Goal: Task Accomplishment & Management: Manage account settings

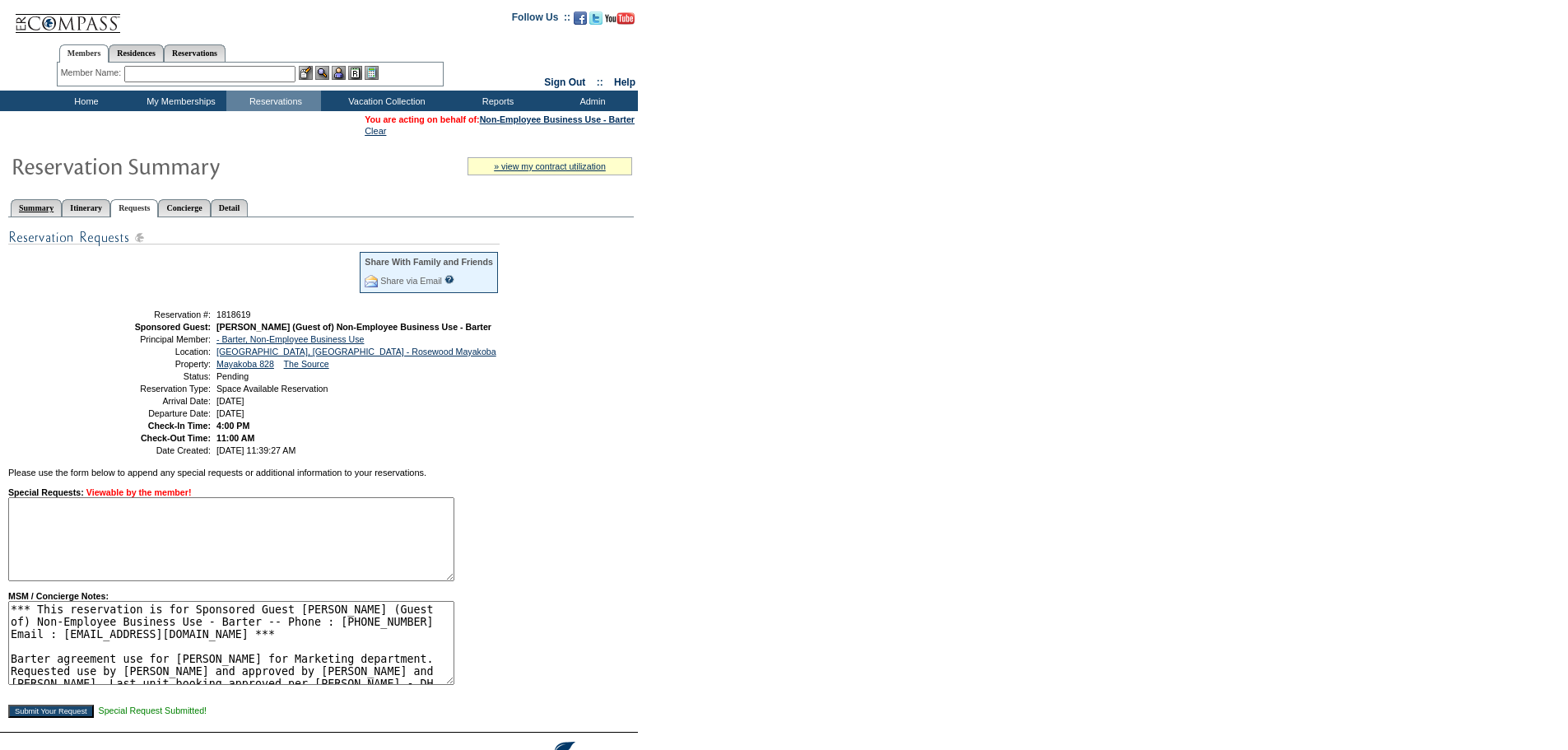
drag, startPoint x: 0, startPoint y: 0, endPoint x: 47, endPoint y: 206, distance: 211.3
click at [47, 204] on link "Summary" at bounding box center [36, 208] width 51 height 17
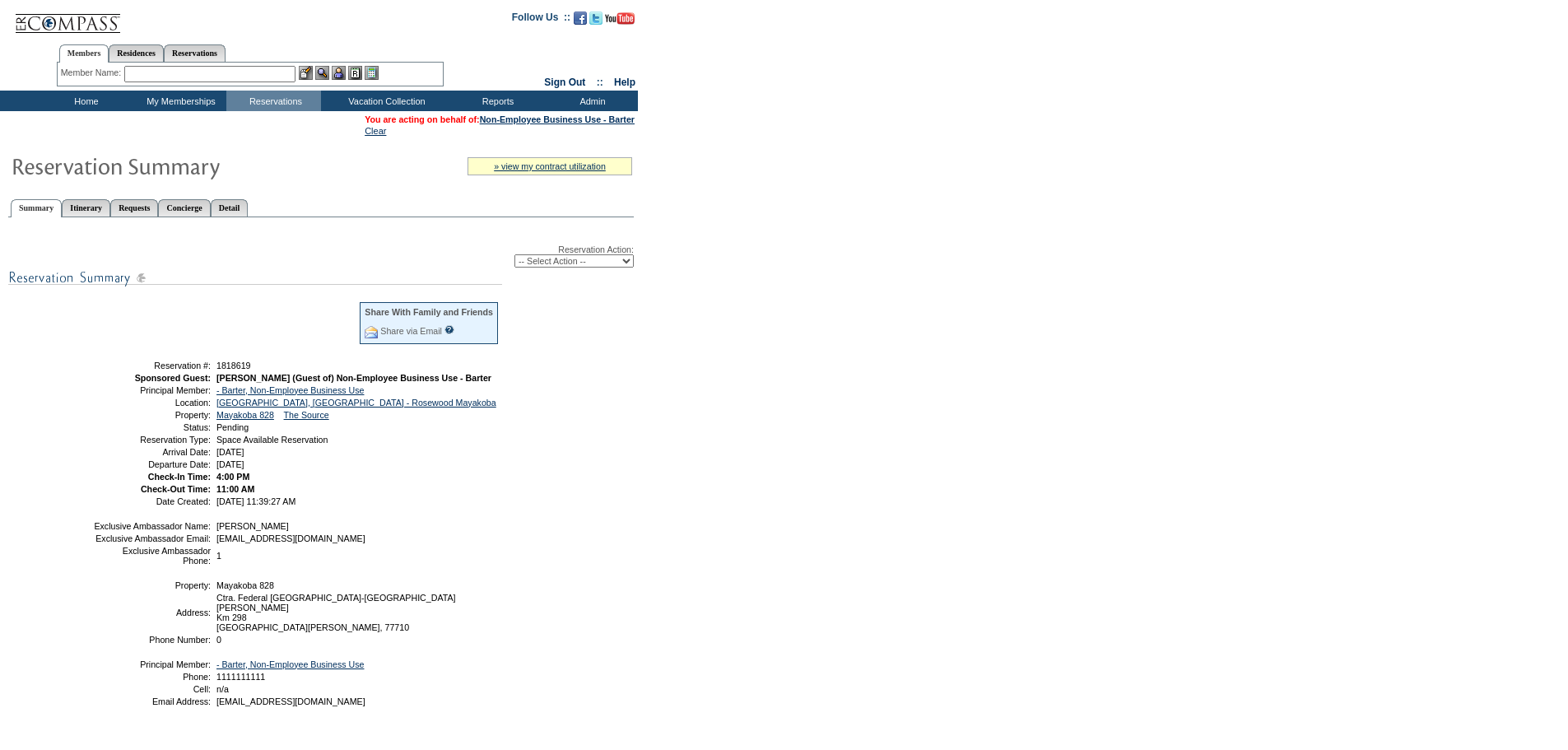
click at [223, 334] on td at bounding box center [226, 328] width 263 height 54
click at [592, 263] on select "-- Select Action -- Modify Reservation Dates Modify Reservation Cost Modify Occ…" at bounding box center [574, 261] width 119 height 13
select select "ConfirmRes"
click at [515, 257] on select "-- Select Action -- Modify Reservation Dates Modify Reservation Cost Modify Occ…" at bounding box center [574, 261] width 119 height 13
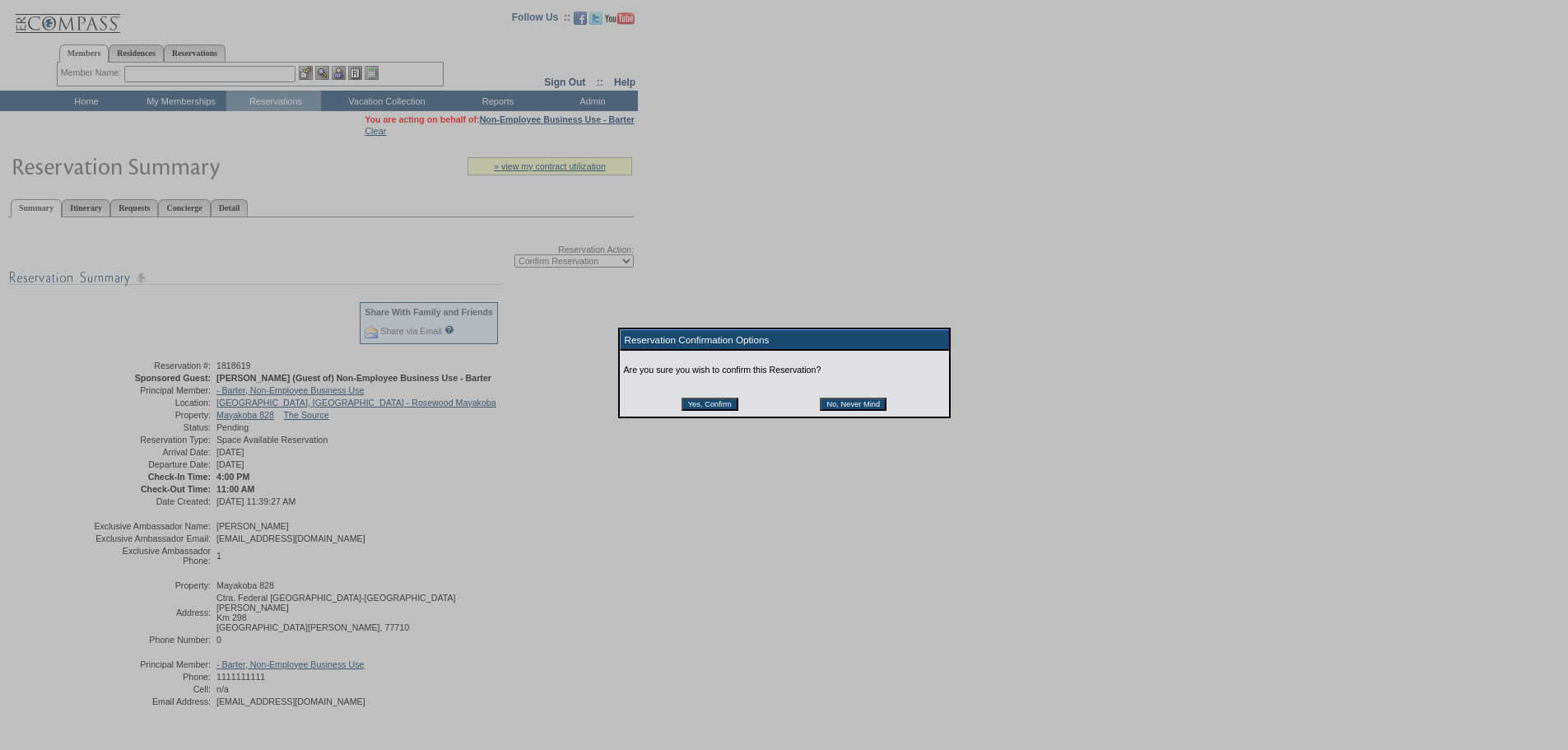
click at [690, 408] on input "Yes, Confirm" at bounding box center [710, 404] width 57 height 13
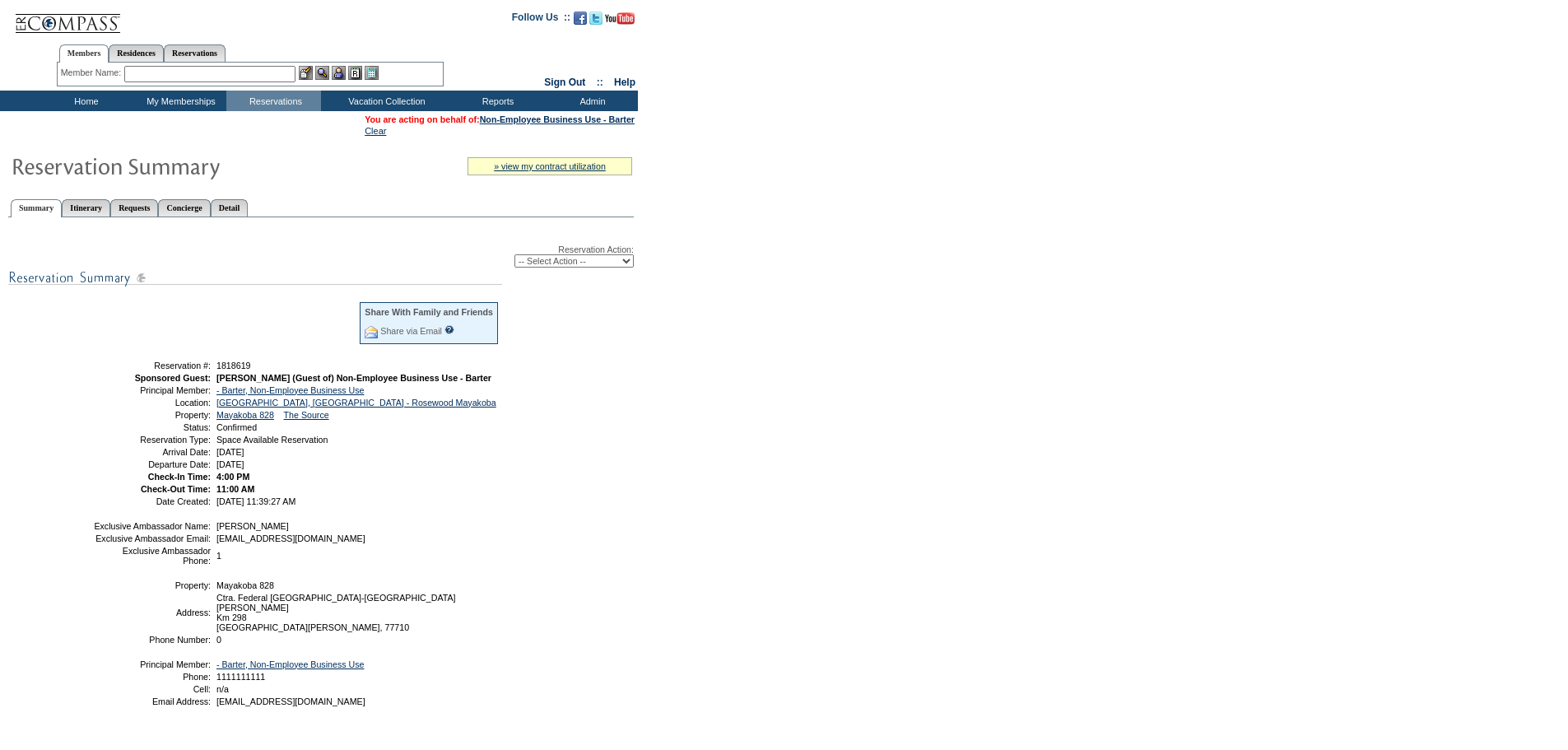
click at [624, 445] on div "Reservation Action: -- Select Action -- Modify Reservation Dates Modify Reserva…" at bounding box center [321, 481] width 625 height 512
drag, startPoint x: 138, startPoint y: 371, endPoint x: 405, endPoint y: 485, distance: 290.3
click at [405, 485] on tbody "Share With Family and Friends Share via Email Share Reservation Information Ple…" at bounding box center [296, 403] width 407 height 205
copy tbody "Reservation #: 1818619 Sponsored Guest: Elizabeth Joy (Guest of) Non-Employee B…"
click at [489, 469] on td "[DATE]" at bounding box center [356, 463] width 287 height 9
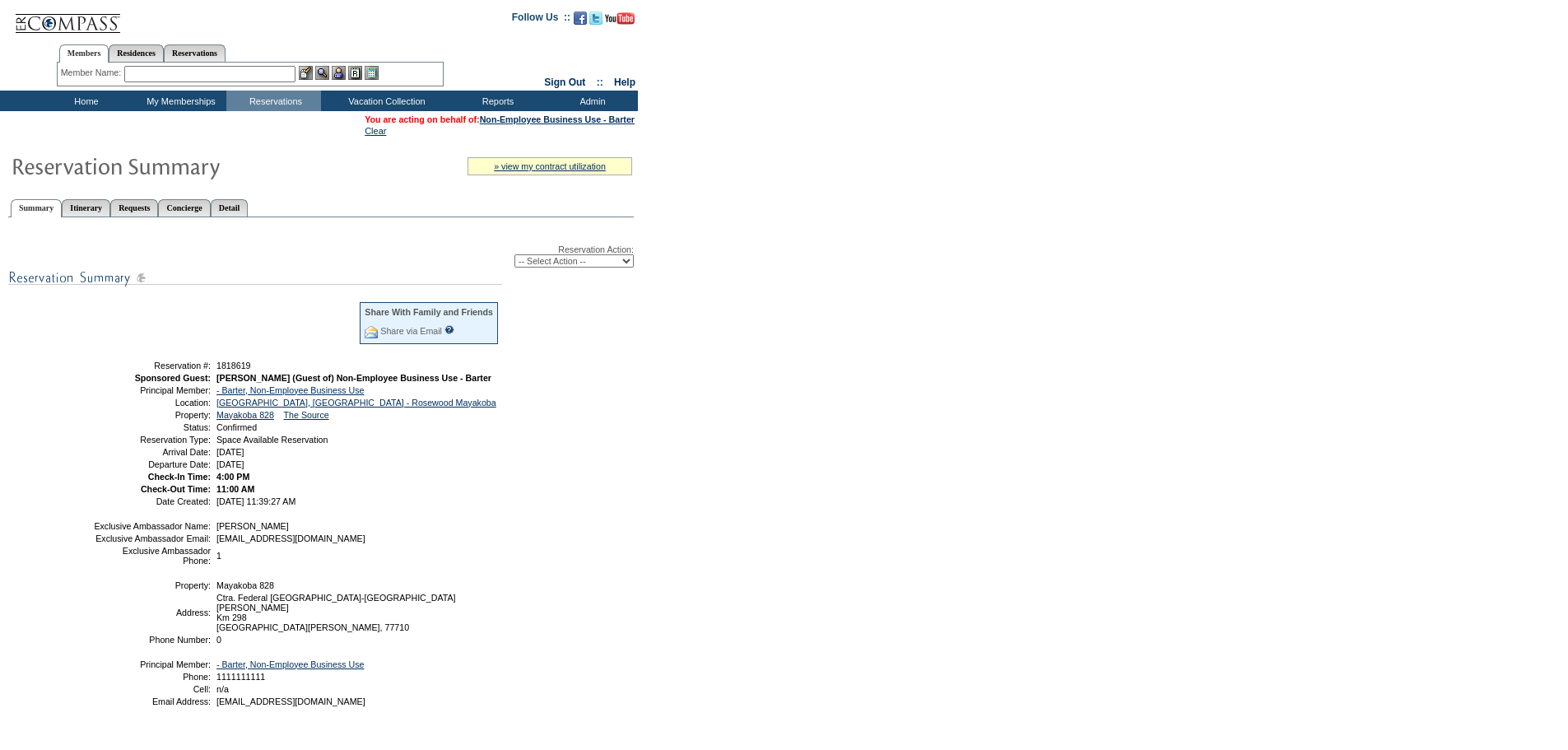
drag, startPoint x: 851, startPoint y: 442, endPoint x: 794, endPoint y: 355, distance: 104.0
click at [851, 442] on form "Follow Us ::" at bounding box center [784, 416] width 1568 height 833
